Goal: Complete application form

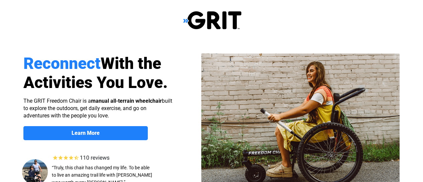
scroll to position [67, 0]
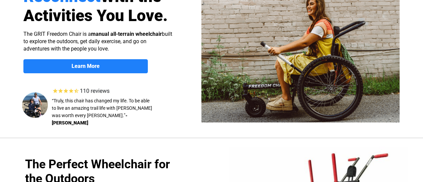
select select "US"
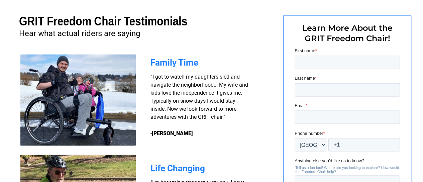
scroll to position [468, 0]
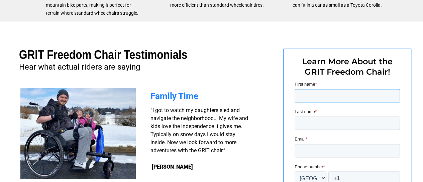
click at [304, 99] on input "First name *" at bounding box center [347, 95] width 105 height 13
type input "[PERSON_NAME]"
click at [305, 121] on input "Last name *" at bounding box center [347, 122] width 105 height 13
type input "HOLADY"
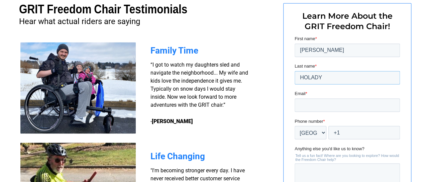
scroll to position [535, 0]
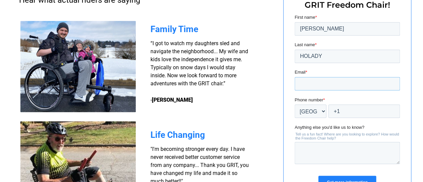
click at [315, 86] on input "Email *" at bounding box center [347, 83] width 105 height 13
type input "KENHOLADY@HOTMAIL.COM"
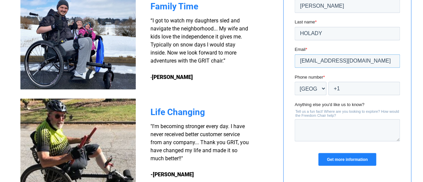
scroll to position [568, 0]
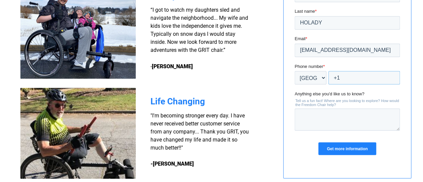
click at [344, 78] on input "+1" at bounding box center [364, 77] width 72 height 13
type input "+1 5095209402"
click at [330, 150] on input "Get more information" at bounding box center [347, 148] width 58 height 13
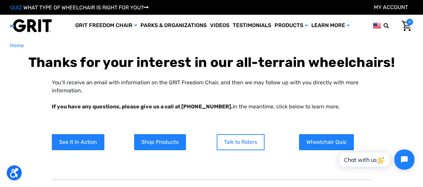
click at [240, 142] on link "Talk to Riders" at bounding box center [241, 142] width 48 height 16
